Goal: Find contact information: Find contact information

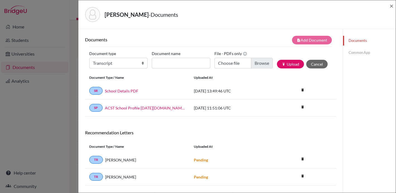
select select "2"
click at [390, 8] on span "×" at bounding box center [391, 6] width 4 height 8
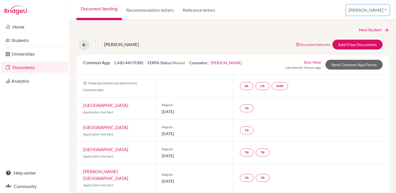
click at [374, 9] on button "[PERSON_NAME]" at bounding box center [367, 10] width 43 height 11
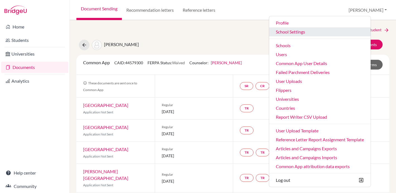
click at [303, 33] on link "School Settings" at bounding box center [319, 31] width 101 height 9
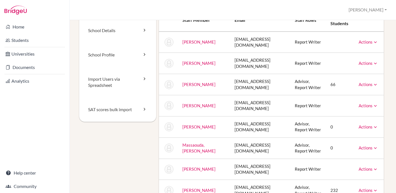
scroll to position [37, 0]
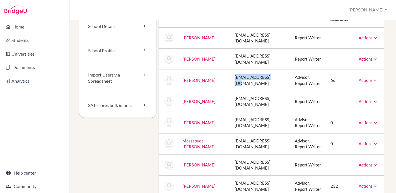
drag, startPoint x: 267, startPoint y: 74, endPoint x: 226, endPoint y: 76, distance: 40.7
click at [230, 76] on td "[EMAIL_ADDRESS][DOMAIN_NAME]" at bounding box center [260, 80] width 60 height 21
copy td "[EMAIL_ADDRESS][DOMAIN_NAME]"
